Goal: Information Seeking & Learning: Learn about a topic

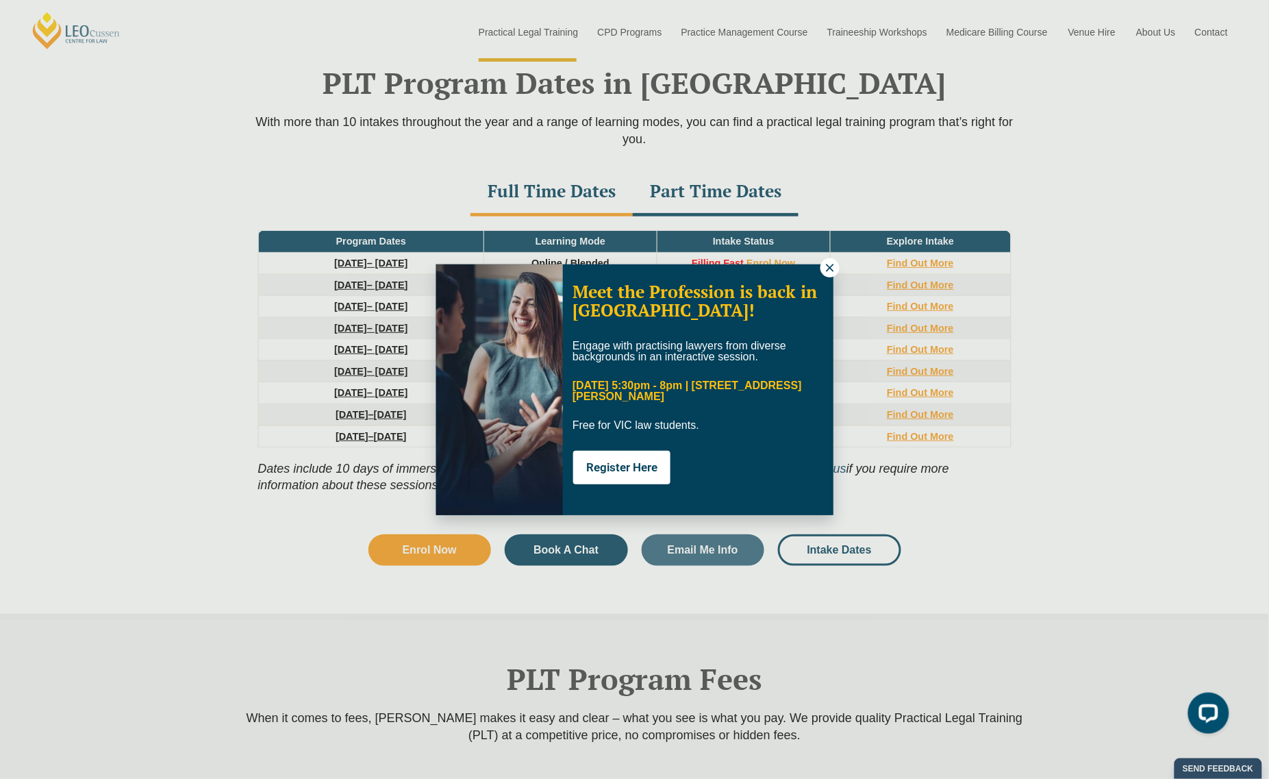
click at [842, 267] on div "Meet the Profession is back in Melbourne! Engage with practising lawyers from d…" at bounding box center [634, 389] width 1269 height 779
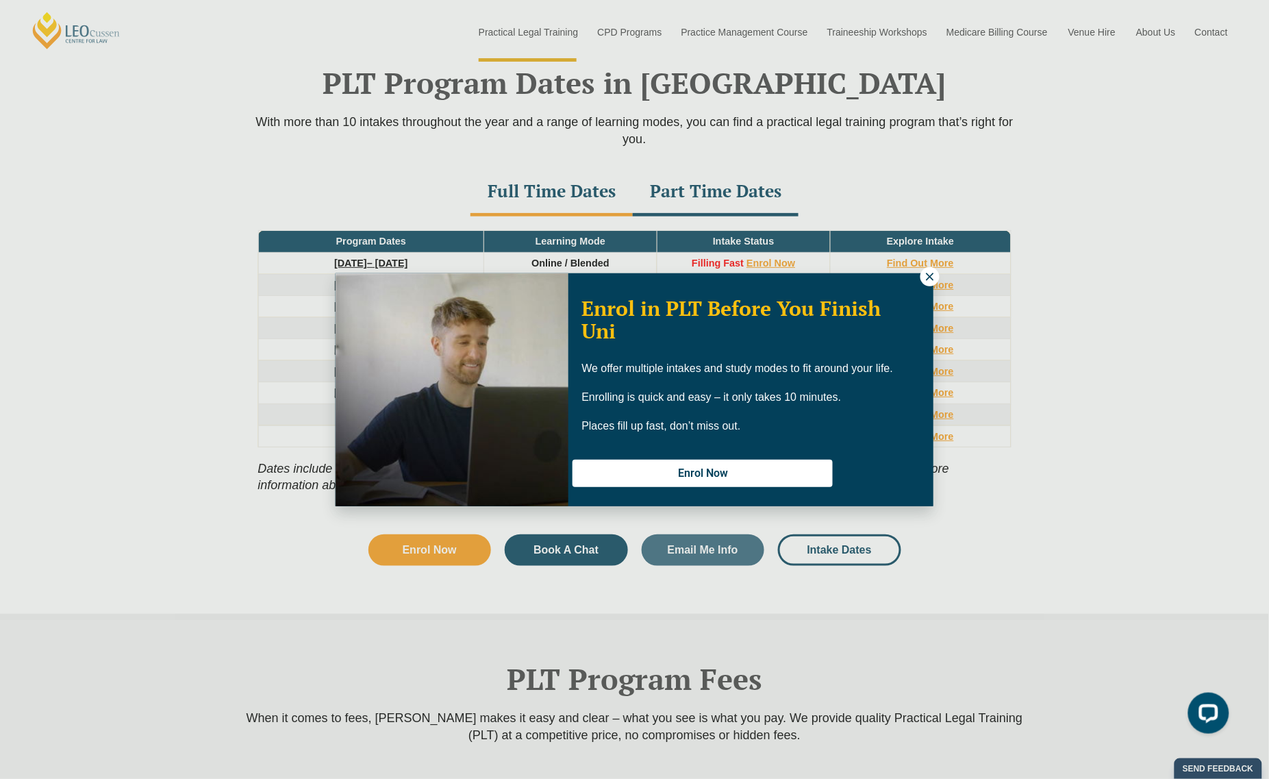
click at [929, 275] on icon at bounding box center [930, 277] width 8 height 8
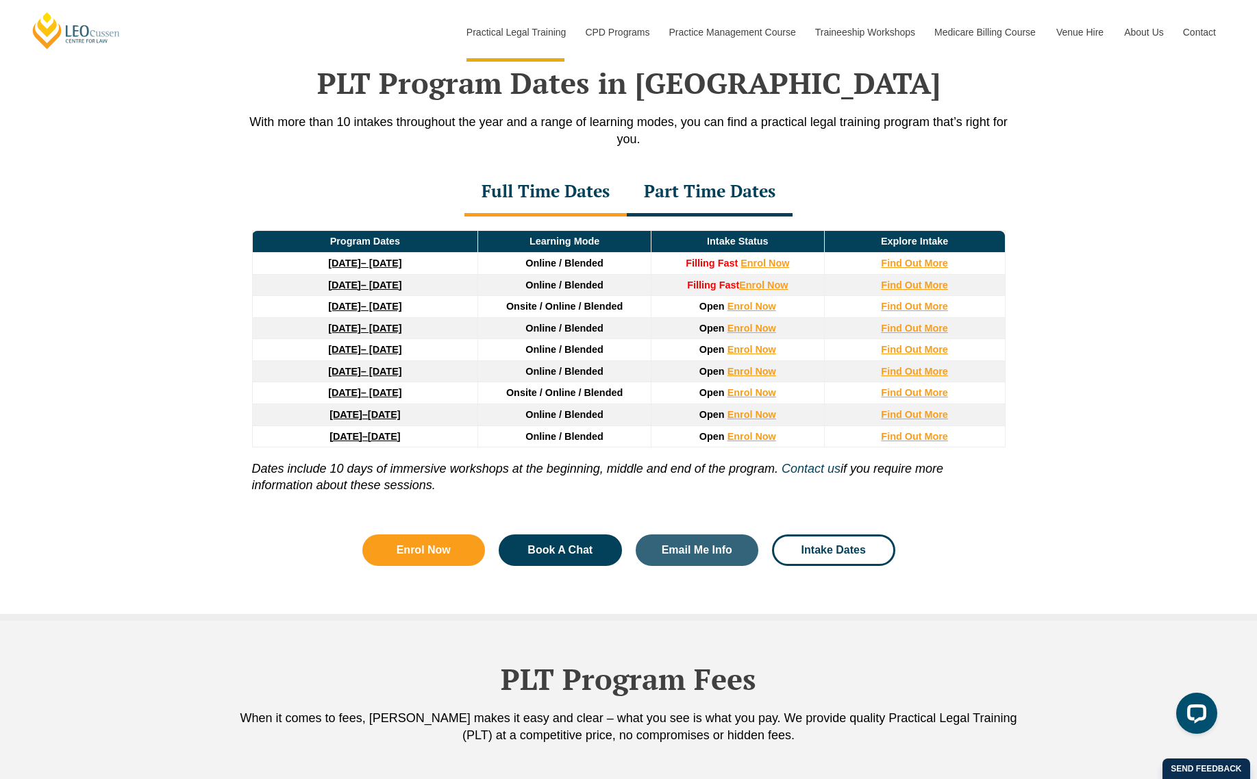
click at [673, 192] on div "Part Time Dates" at bounding box center [710, 192] width 166 height 48
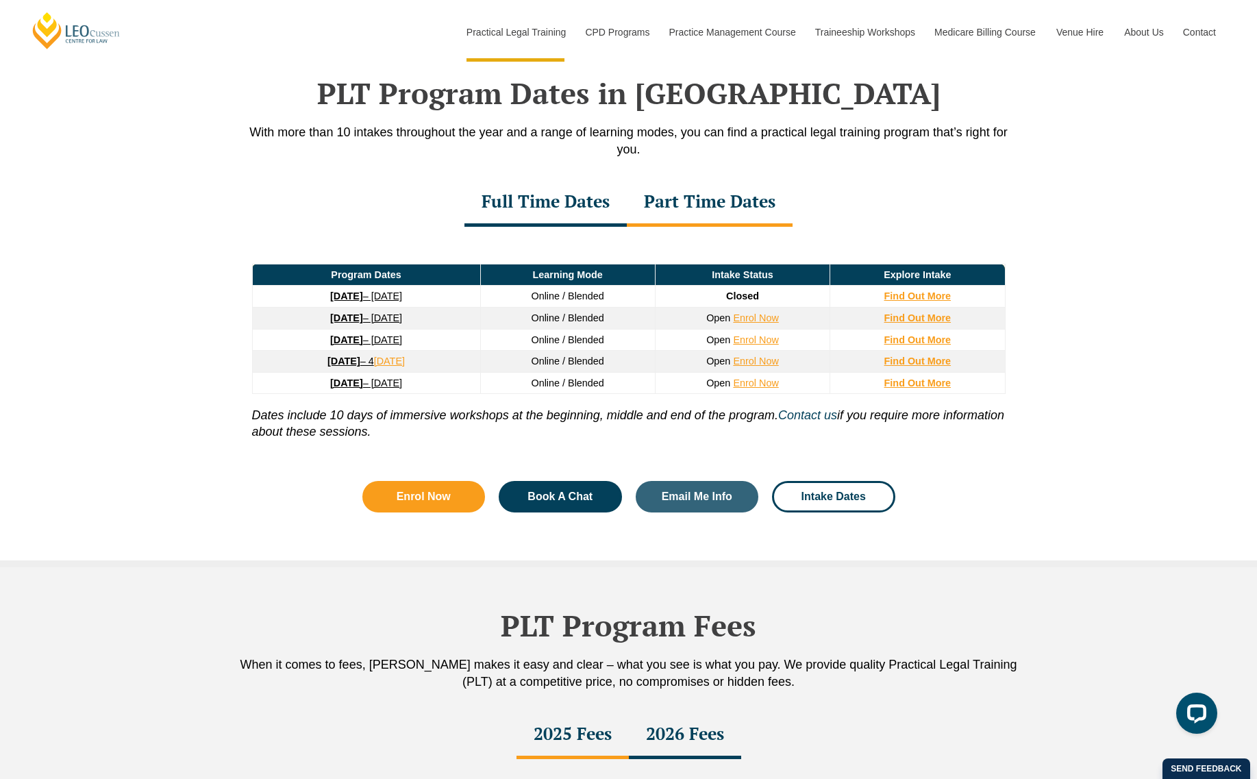
scroll to position [1786, 0]
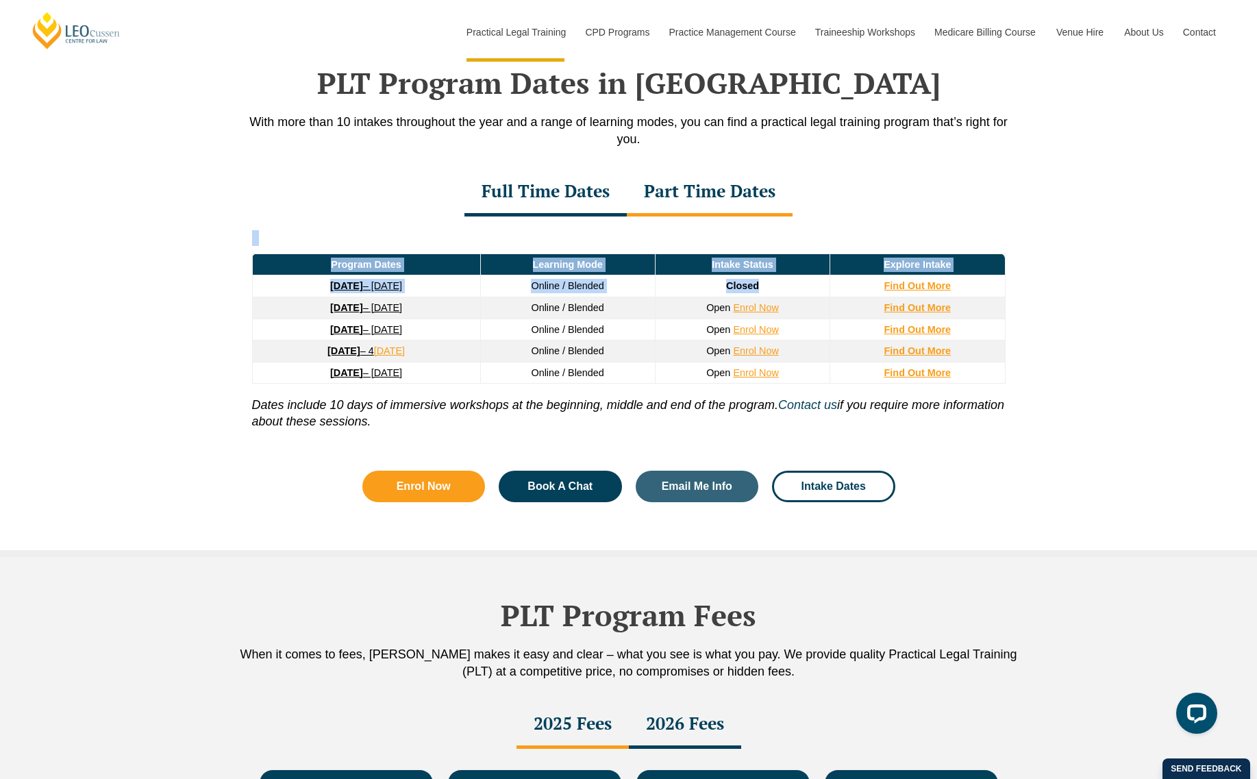
drag, startPoint x: 767, startPoint y: 291, endPoint x: 245, endPoint y: 289, distance: 522.6
click at [245, 289] on div "Program Dates Learning Mode Intake Status Explore Intake 8 September 2025 – 17 …" at bounding box center [628, 333] width 781 height 234
click at [107, 341] on div "PLT Program Dates in Victoria With more than 10 intakes throughout the year and…" at bounding box center [628, 277] width 1257 height 560
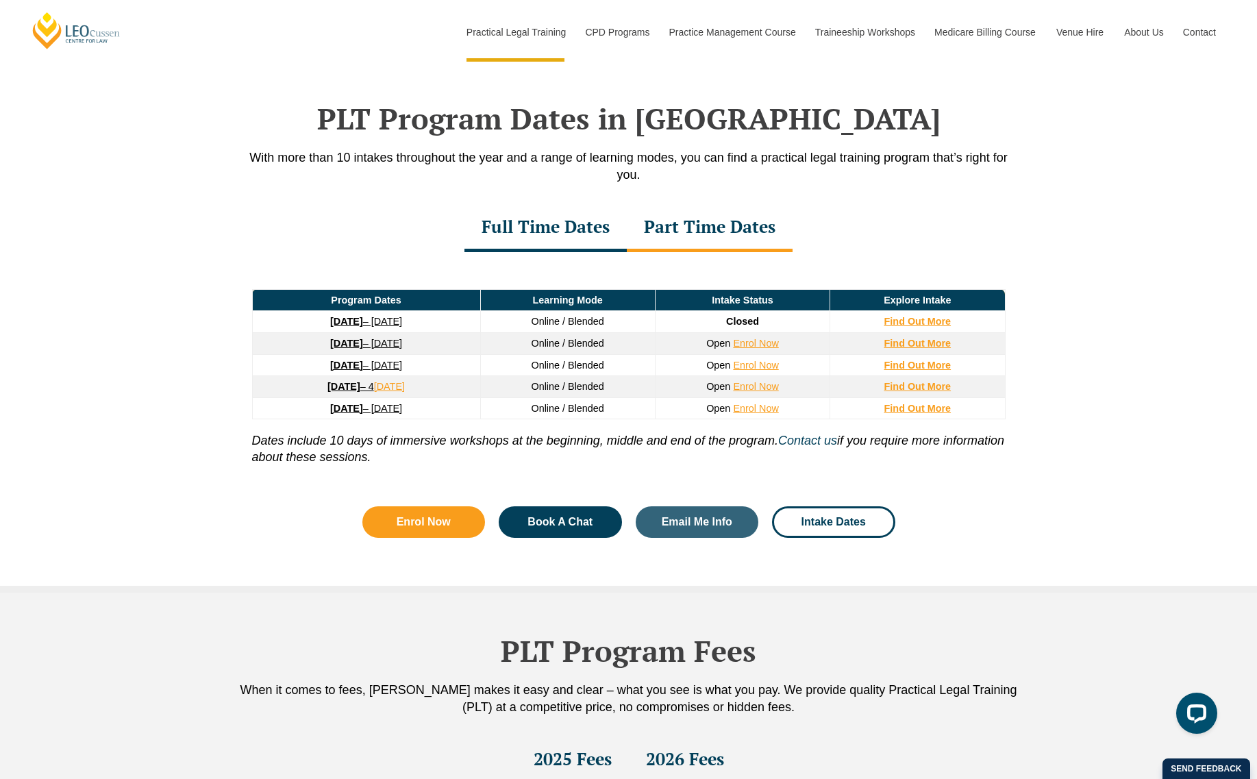
scroll to position [1444, 0]
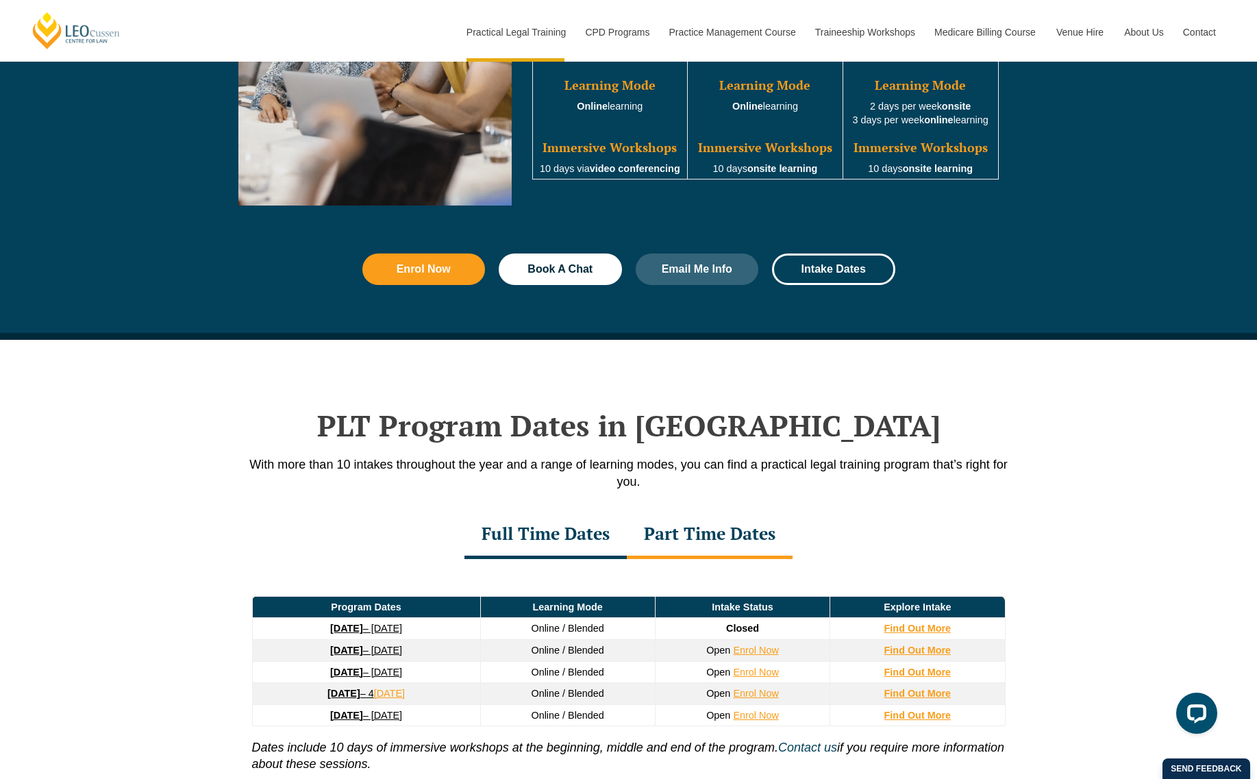
click at [552, 534] on div "Full Time Dates" at bounding box center [545, 535] width 162 height 48
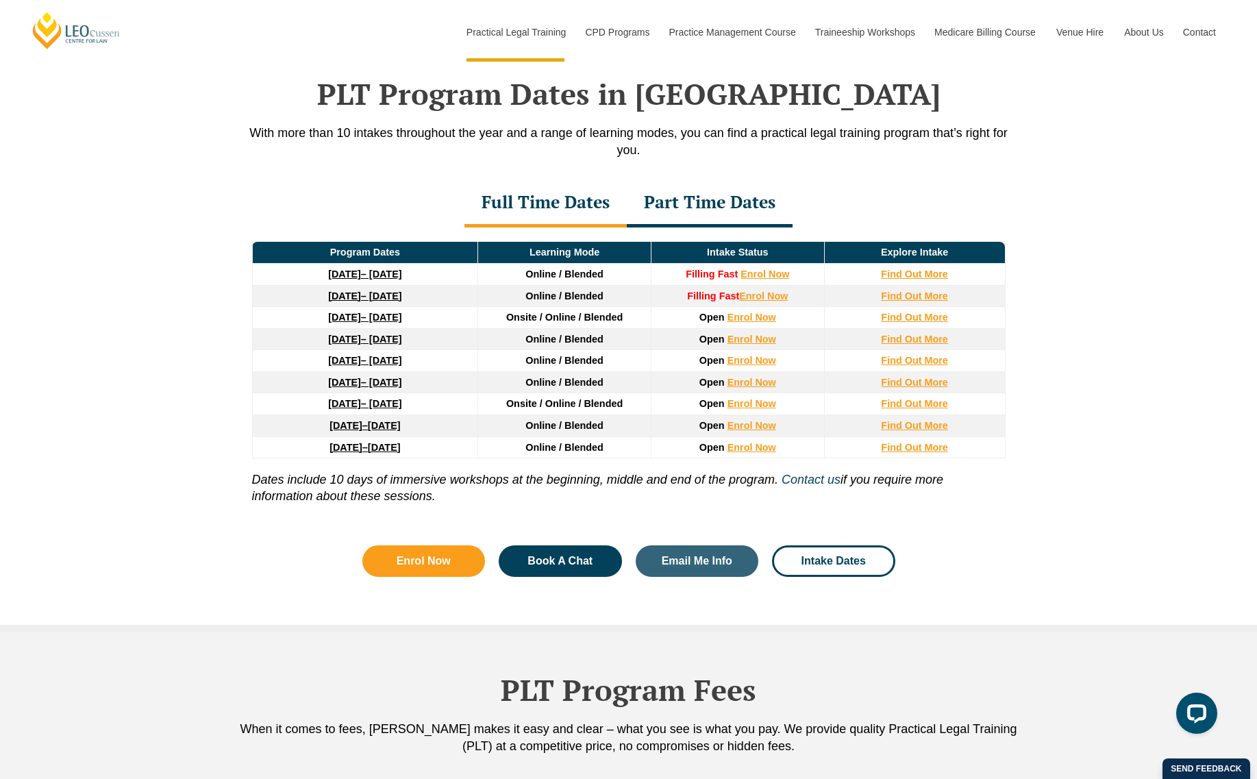
scroll to position [1786, 0]
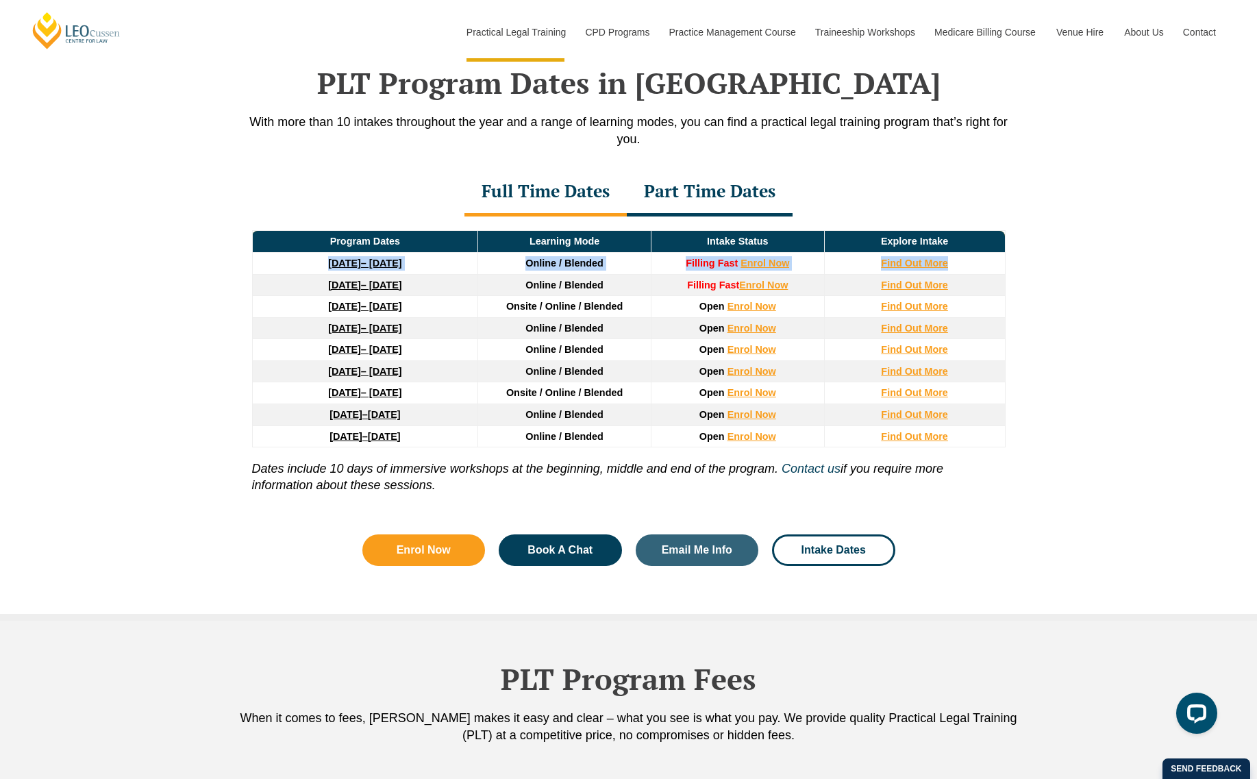
drag, startPoint x: 265, startPoint y: 262, endPoint x: 954, endPoint y: 268, distance: 689.0
click at [954, 268] on tr "22 September 2025 – 20 February 2026 Online / Blended Filling Fast Enrol Now Fi…" at bounding box center [628, 264] width 753 height 22
click at [122, 306] on div "PLT Program Dates in Victoria With more than 10 intakes throughout the year and…" at bounding box center [628, 308] width 1257 height 623
click at [914, 264] on strong "Find Out More" at bounding box center [914, 263] width 67 height 11
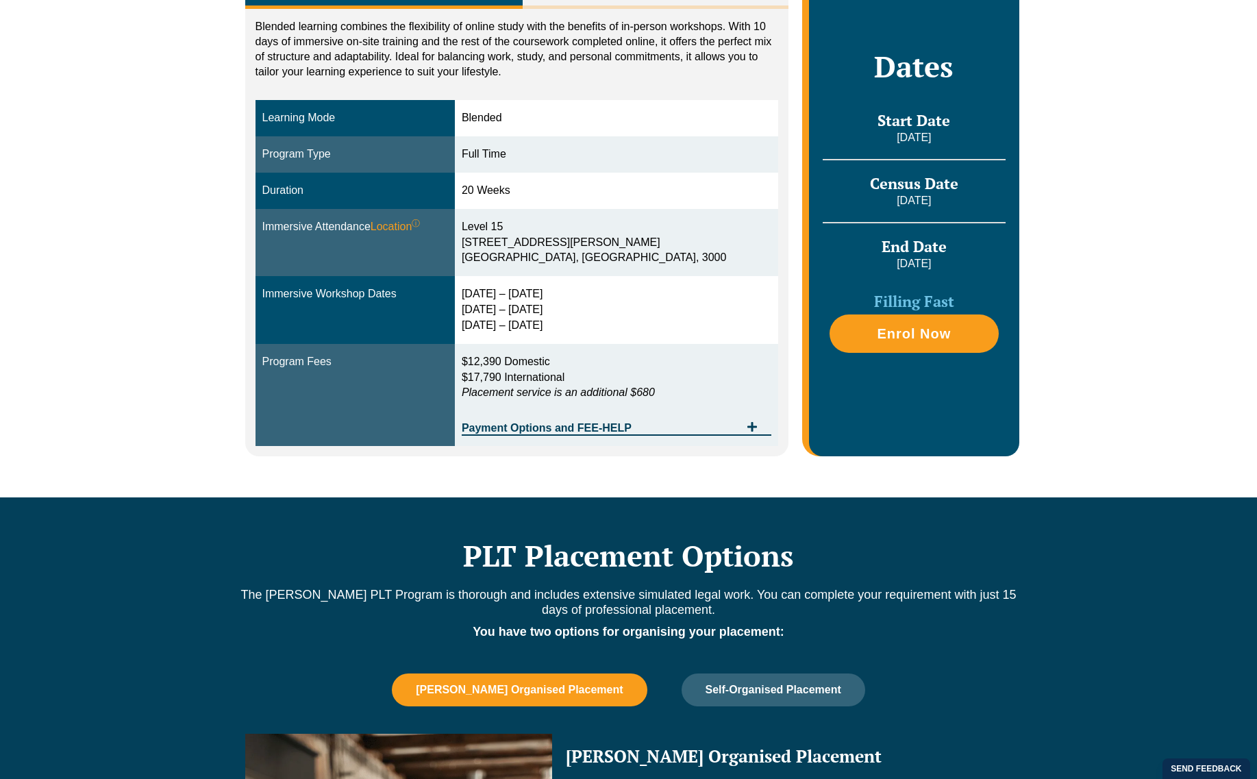
drag, startPoint x: 507, startPoint y: 292, endPoint x: 593, endPoint y: 322, distance: 91.2
click at [593, 322] on div "29 Sep – 2 Oct 2025 9 – 11 Dec 2025 10 – 12 Feb 2026" at bounding box center [617, 309] width 310 height 47
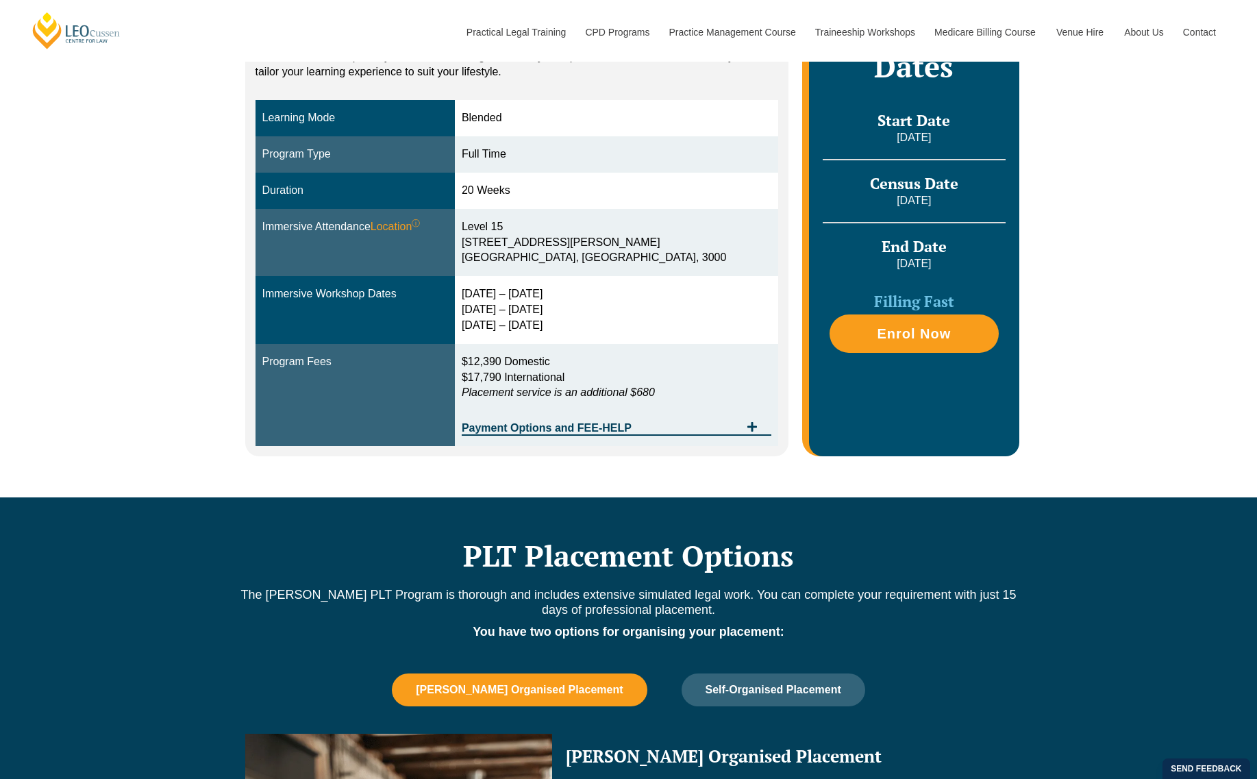
click at [549, 331] on div "29 Sep – 2 Oct 2025 9 – 11 Dec 2025 10 – 12 Feb 2026" at bounding box center [617, 309] width 310 height 47
drag, startPoint x: 579, startPoint y: 327, endPoint x: 531, endPoint y: 317, distance: 48.9
click at [497, 303] on td "29 Sep – 2 Oct 2025 9 – 11 Dec 2025 10 – 12 Feb 2026" at bounding box center [616, 310] width 323 height 68
click at [531, 317] on div "29 Sep – 2 Oct 2025 9 – 11 Dec 2025 10 – 12 Feb 2026" at bounding box center [617, 309] width 310 height 47
click at [618, 425] on span "Payment Options and FEE-HELP" at bounding box center [601, 428] width 278 height 11
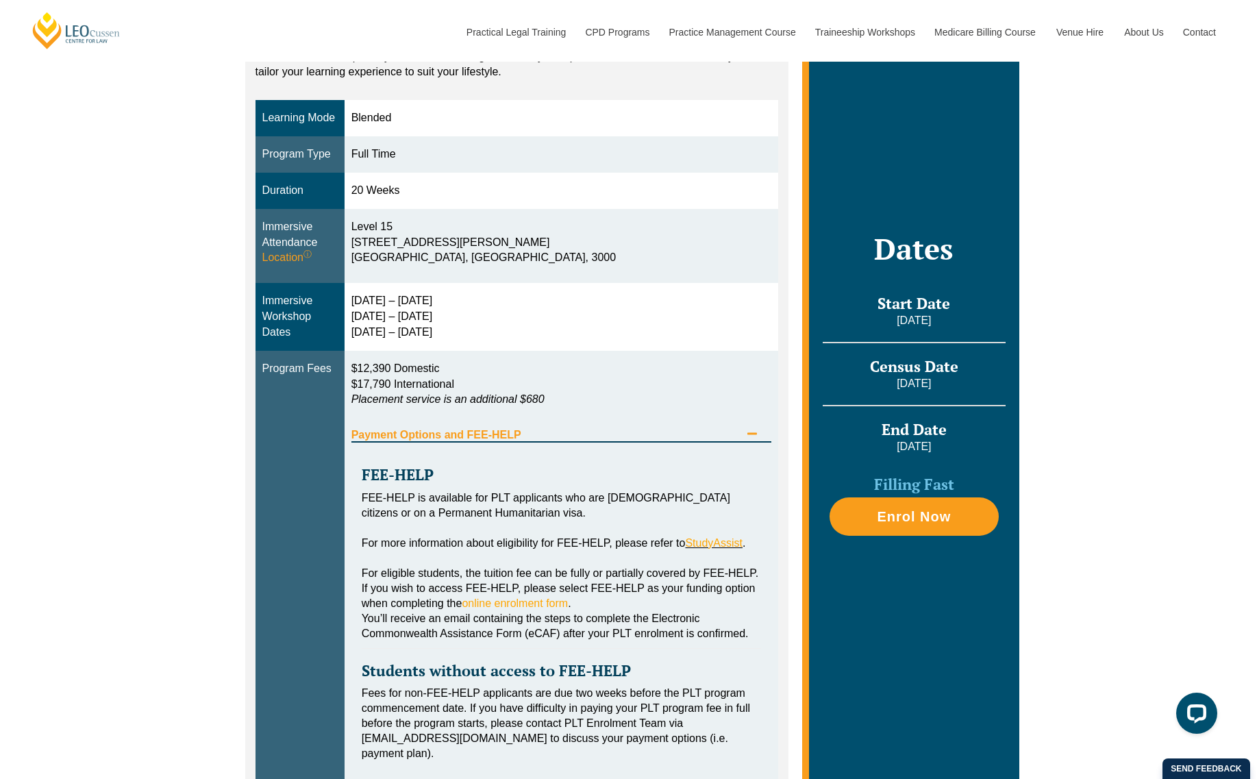
click at [527, 435] on span "Payment Options and FEE-HELP" at bounding box center [545, 434] width 389 height 11
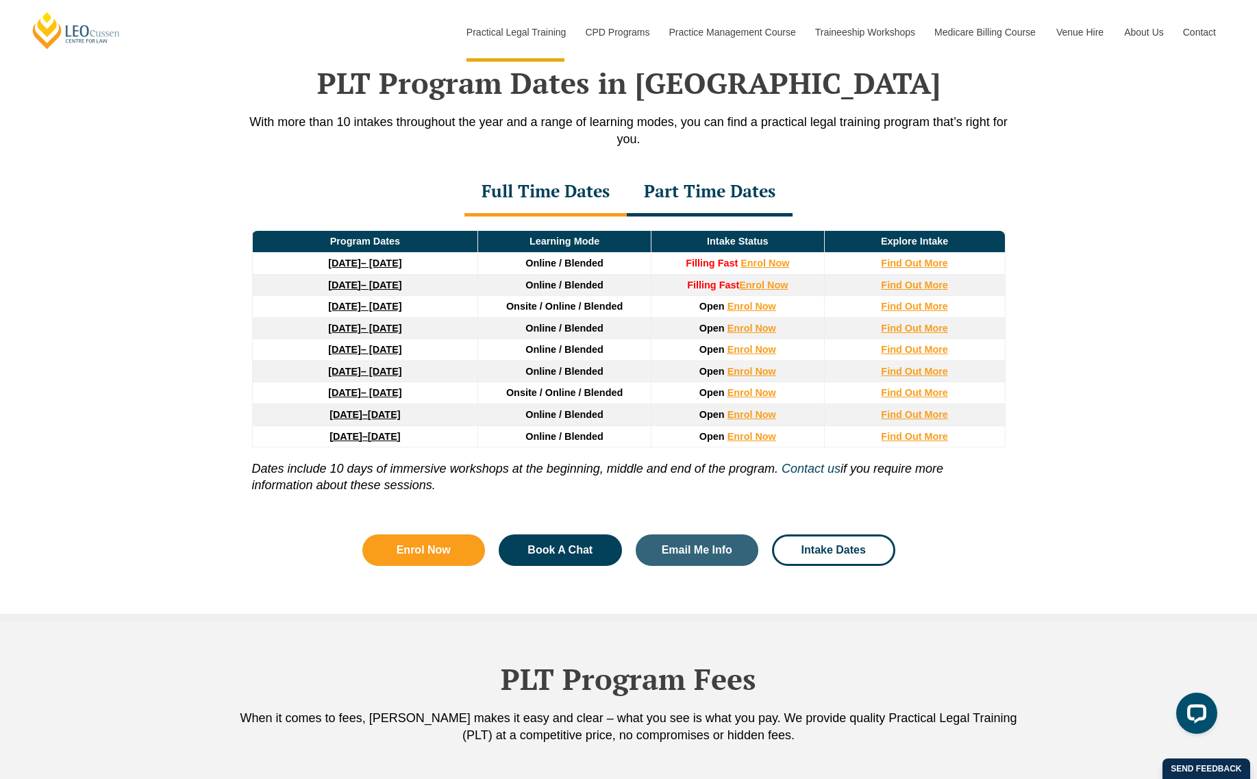
click at [651, 192] on div "Part Time Dates" at bounding box center [710, 192] width 166 height 48
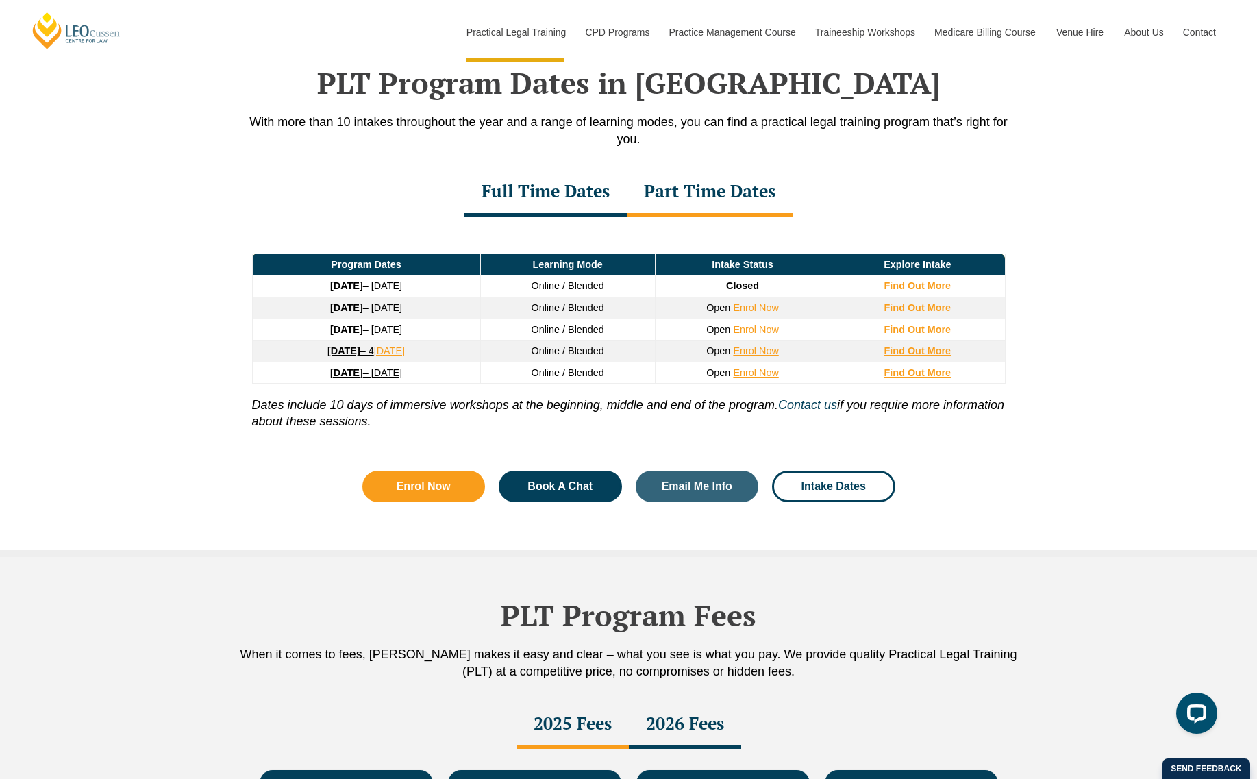
click at [548, 195] on div "Full Time Dates" at bounding box center [545, 192] width 162 height 48
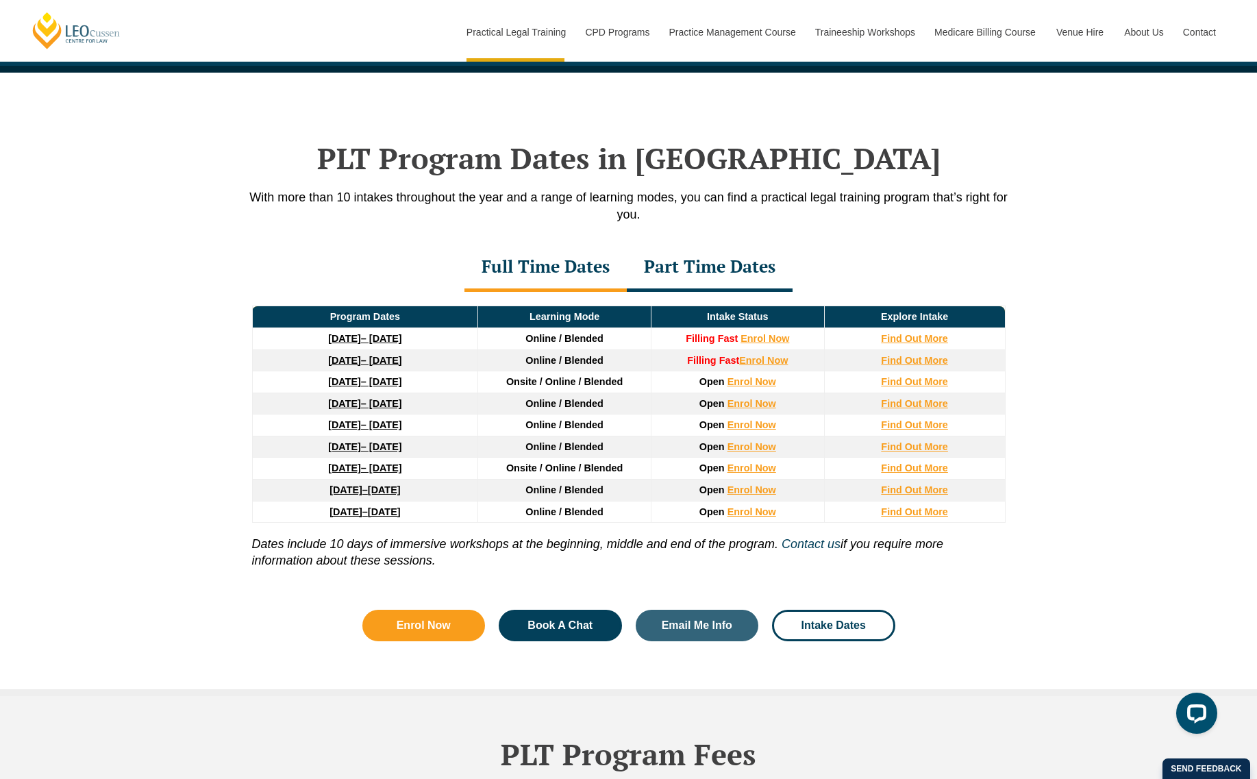
scroll to position [1712, 0]
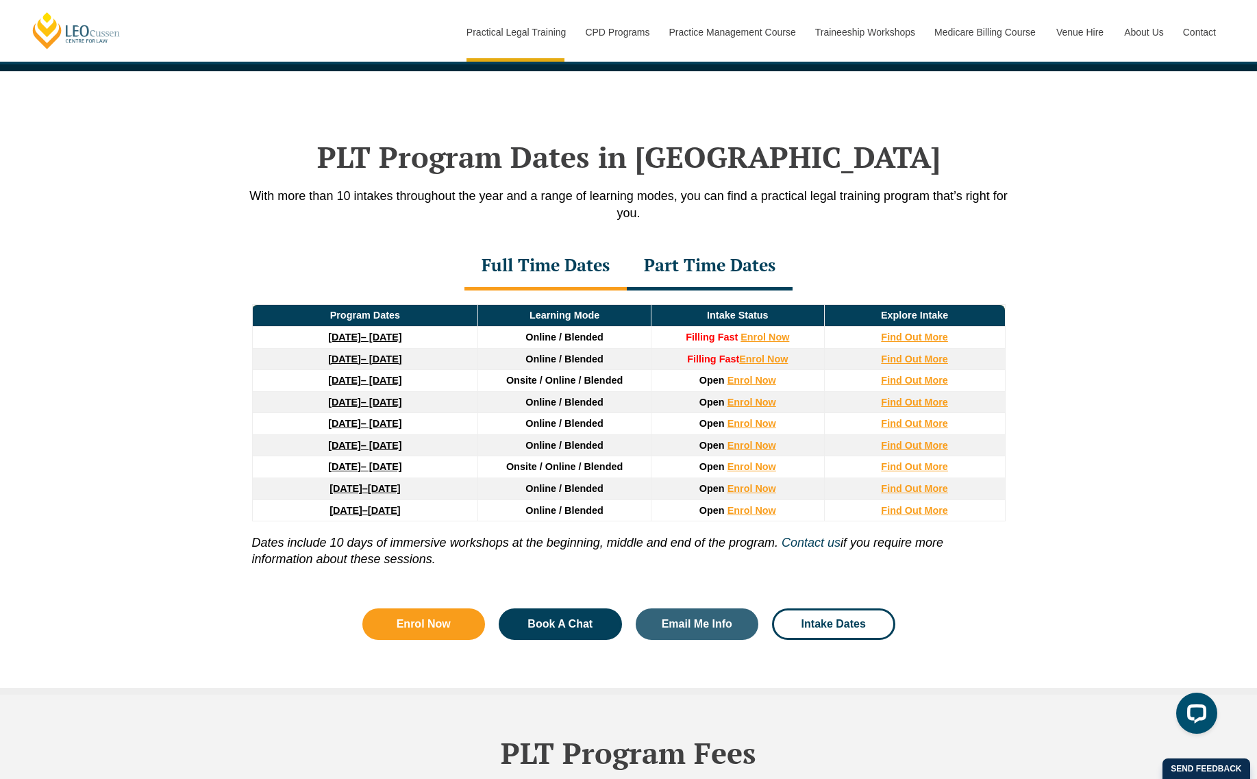
drag, startPoint x: 252, startPoint y: 337, endPoint x: 478, endPoint y: 347, distance: 226.2
click at [478, 347] on tr "22 September 2025 – 20 February 2026 Online / Blended Filling Fast Enrol Now Fi…" at bounding box center [628, 338] width 753 height 22
click at [321, 262] on div "Full Time Dates Part Time Dates" at bounding box center [628, 266] width 781 height 48
drag, startPoint x: 275, startPoint y: 364, endPoint x: 455, endPoint y: 422, distance: 189.3
click at [455, 422] on thead "Program Dates Learning Mode Intake Status Explore Intake 22 September 2025 – 20…" at bounding box center [628, 413] width 753 height 216
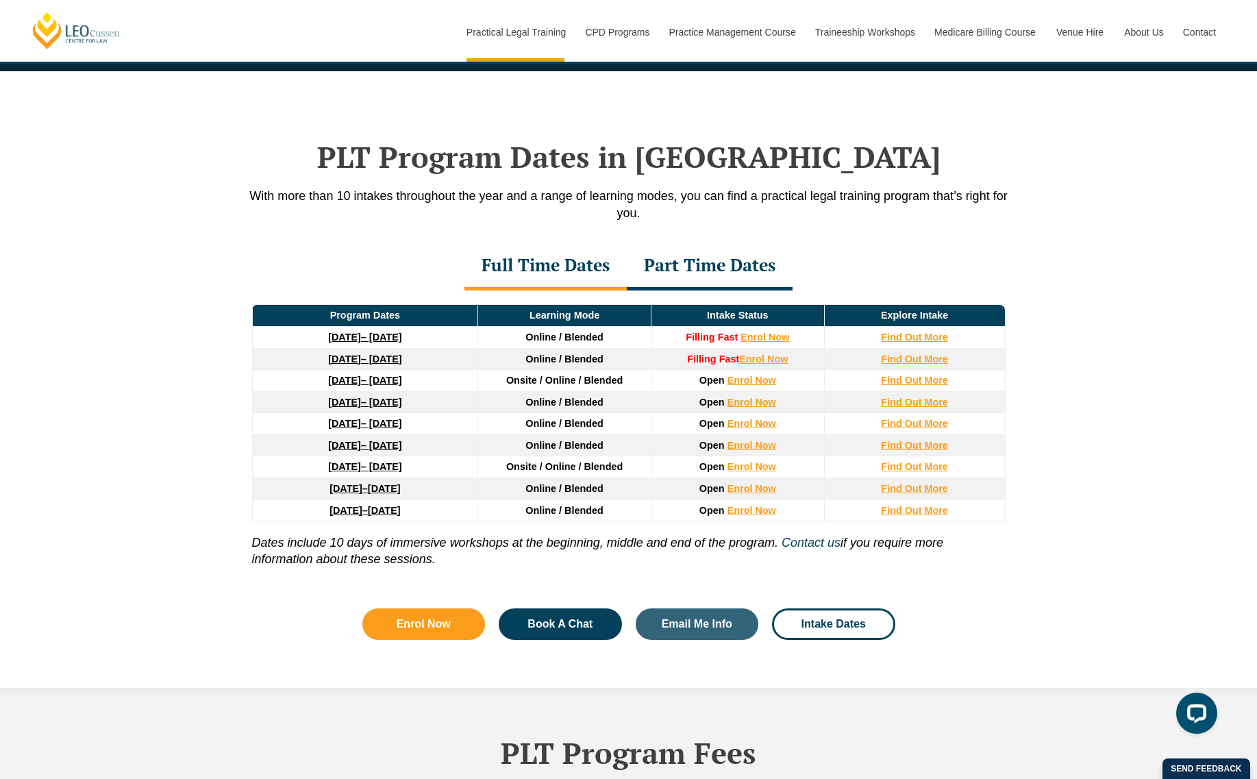
click at [144, 418] on div "PLT Program Dates in Victoria With more than 10 intakes throughout the year and…" at bounding box center [628, 382] width 1257 height 623
